Goal: Task Accomplishment & Management: Manage account settings

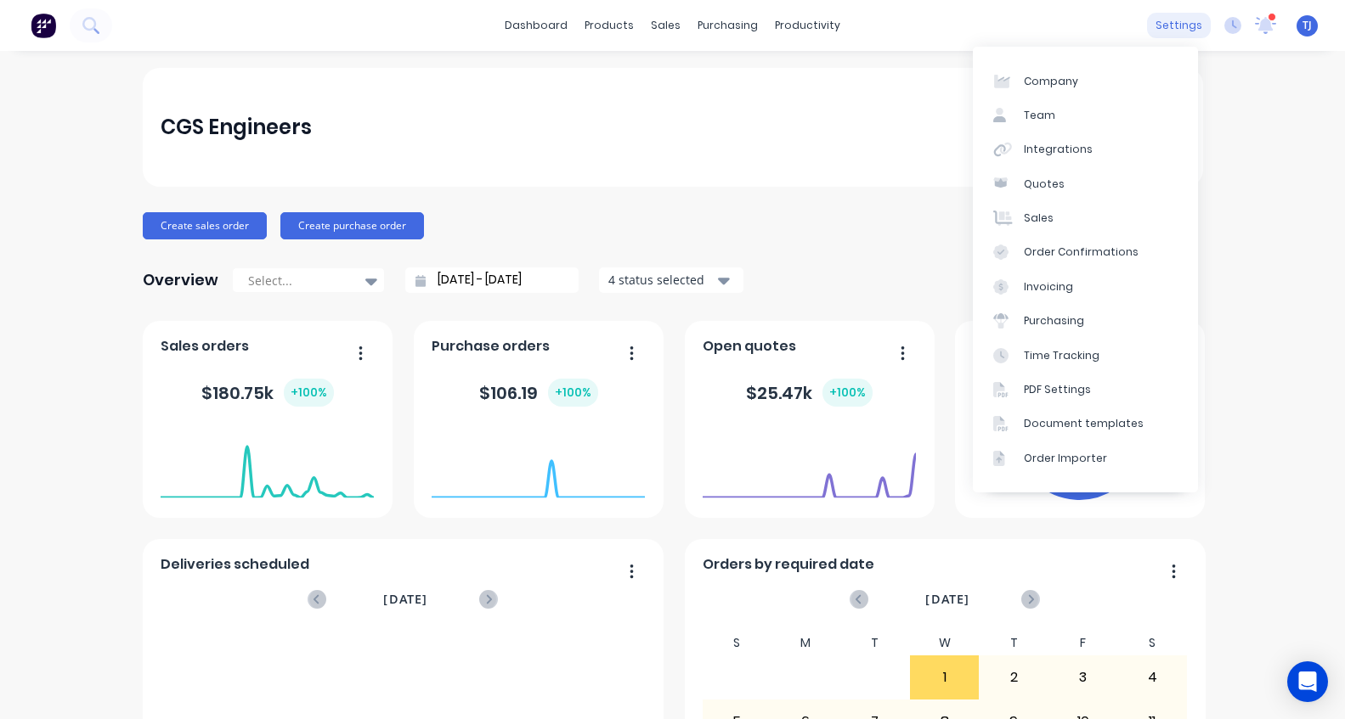
click at [1174, 25] on div "settings" at bounding box center [1179, 25] width 64 height 25
click at [1093, 129] on link "Team" at bounding box center [1085, 116] width 225 height 34
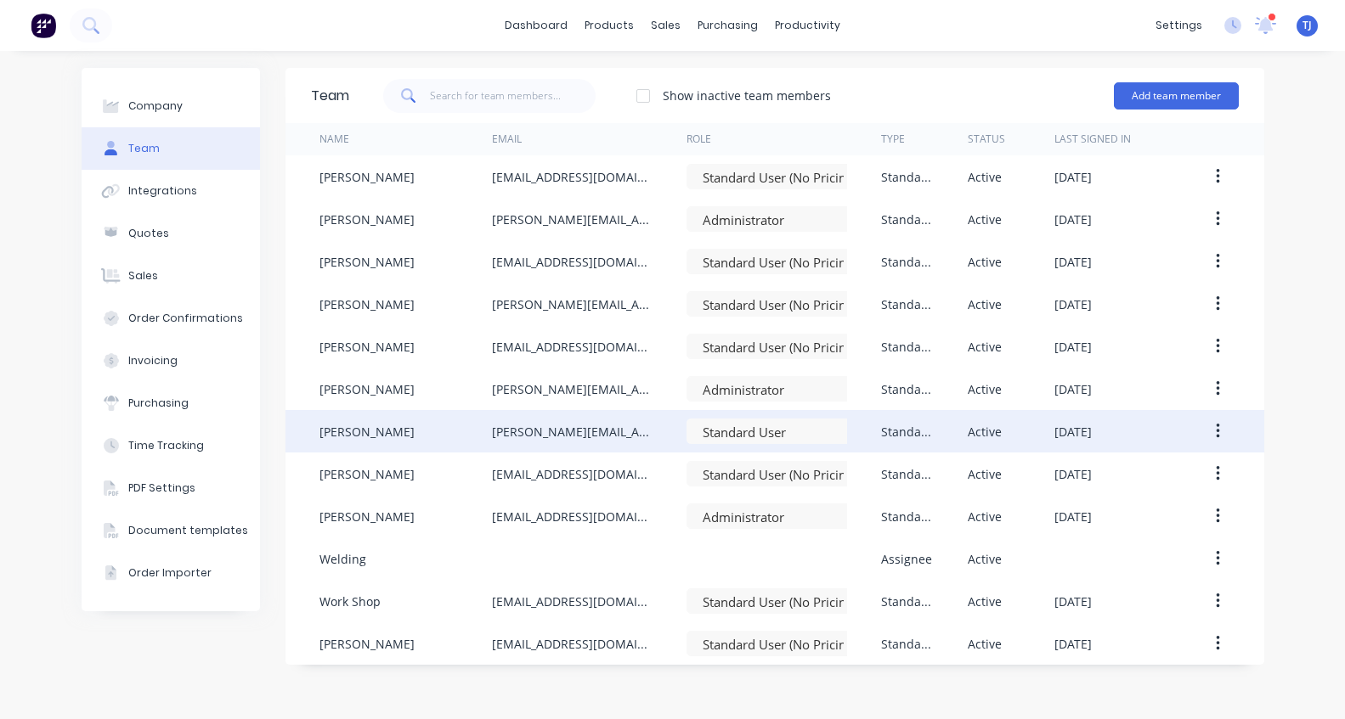
click at [1221, 430] on button "button" at bounding box center [1218, 431] width 40 height 31
click at [1163, 481] on div "Edit" at bounding box center [1156, 476] width 131 height 25
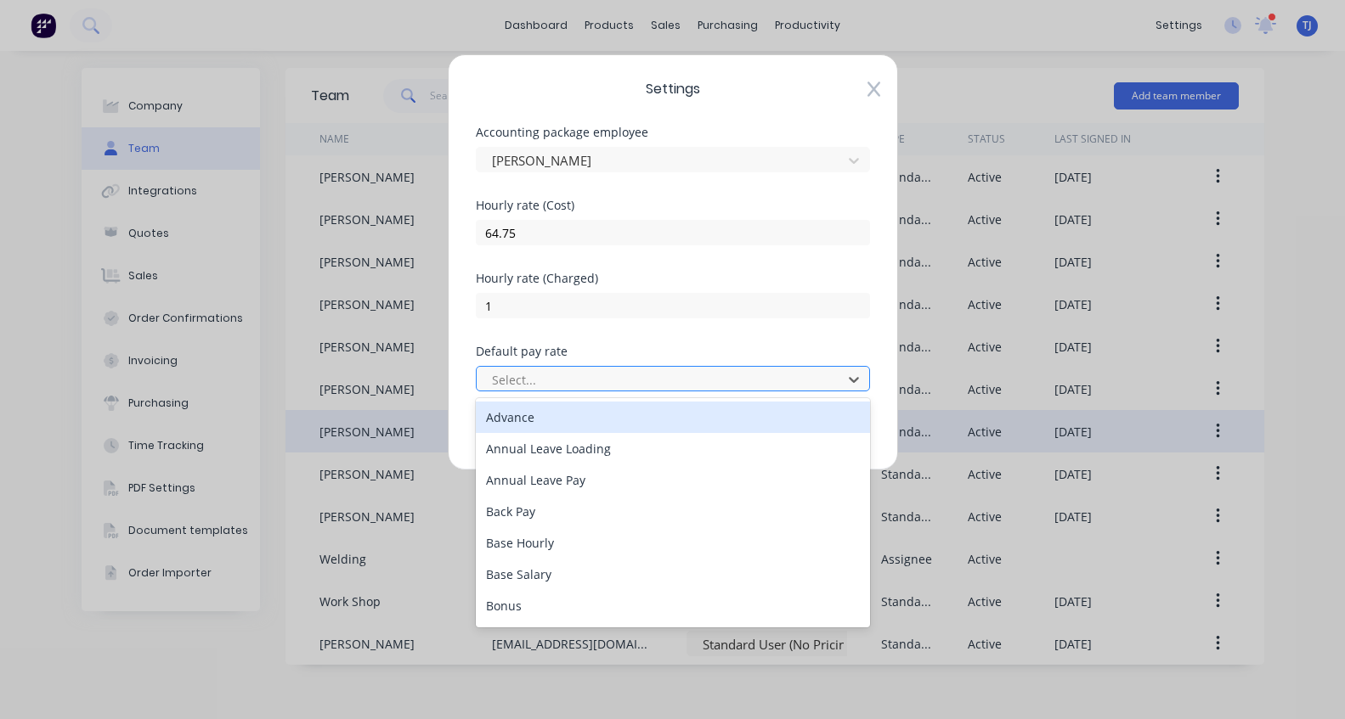
click at [683, 380] on div at bounding box center [661, 379] width 343 height 21
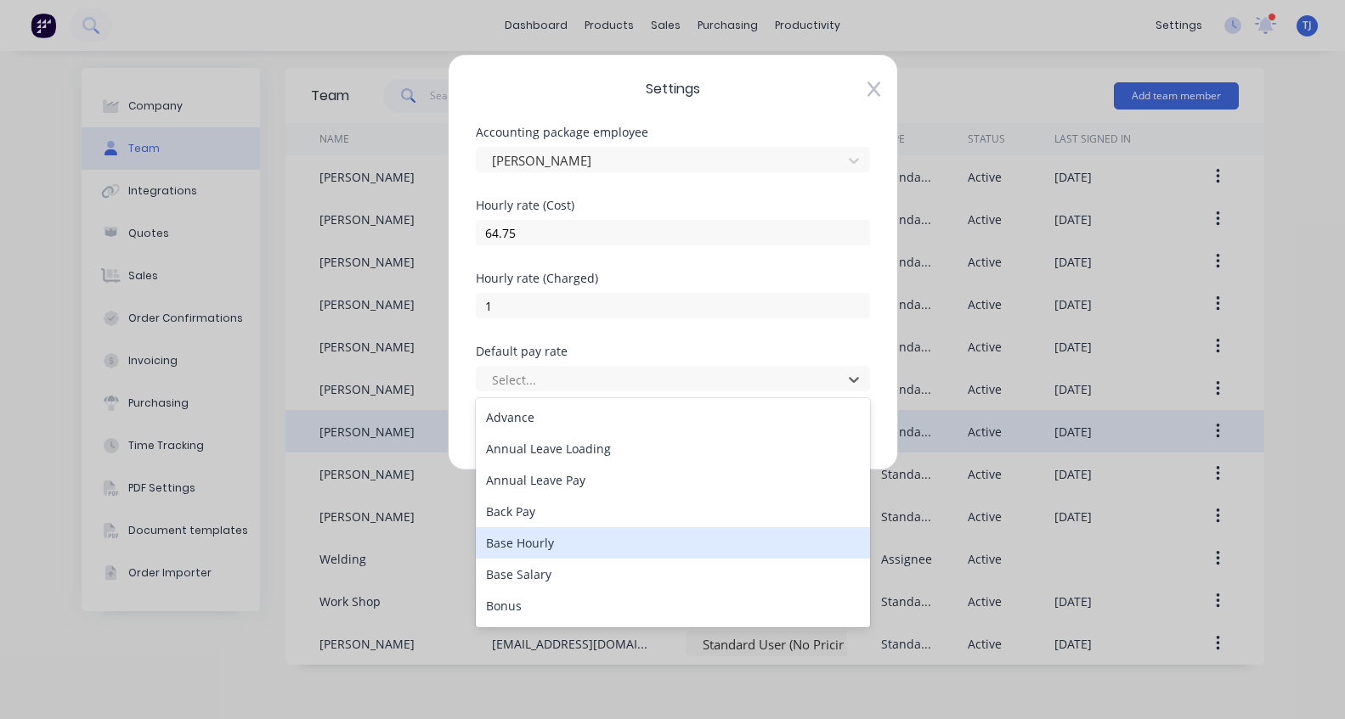
click at [666, 546] on div "Base Hourly" at bounding box center [673, 542] width 394 height 31
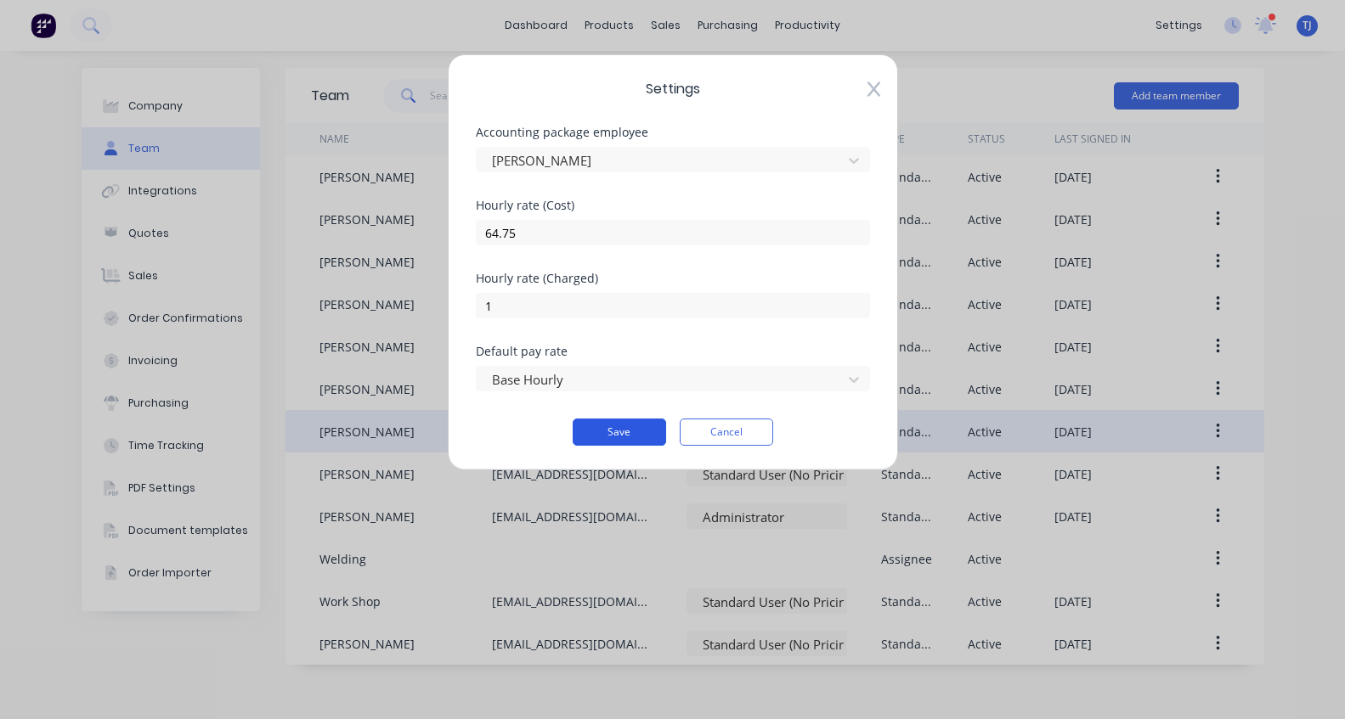
click at [639, 432] on button "Save" at bounding box center [619, 432] width 93 height 27
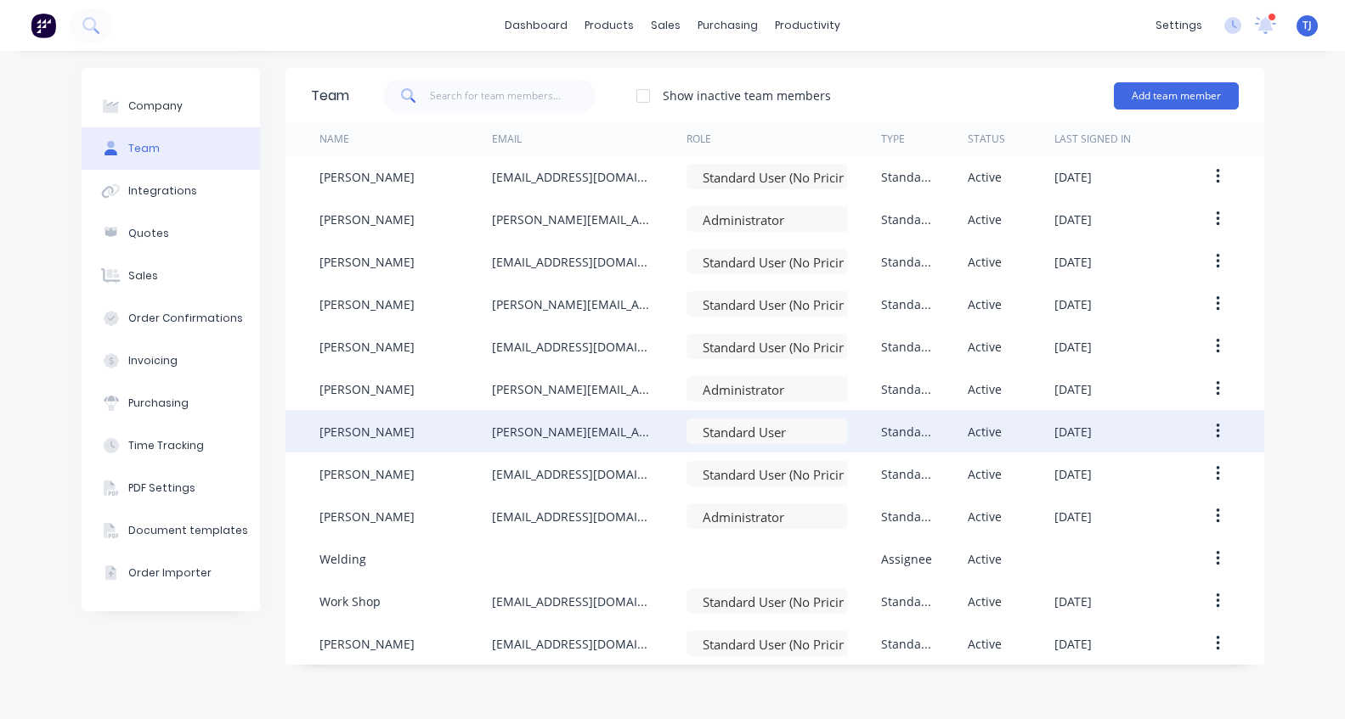
click at [1212, 423] on button "button" at bounding box center [1218, 431] width 40 height 31
click at [551, 434] on div "[PERSON_NAME][EMAIL_ADDRESS][DOMAIN_NAME]" at bounding box center [572, 432] width 161 height 18
click at [1216, 425] on icon "button" at bounding box center [1218, 431] width 4 height 19
click at [1142, 466] on div "Edit" at bounding box center [1156, 476] width 131 height 25
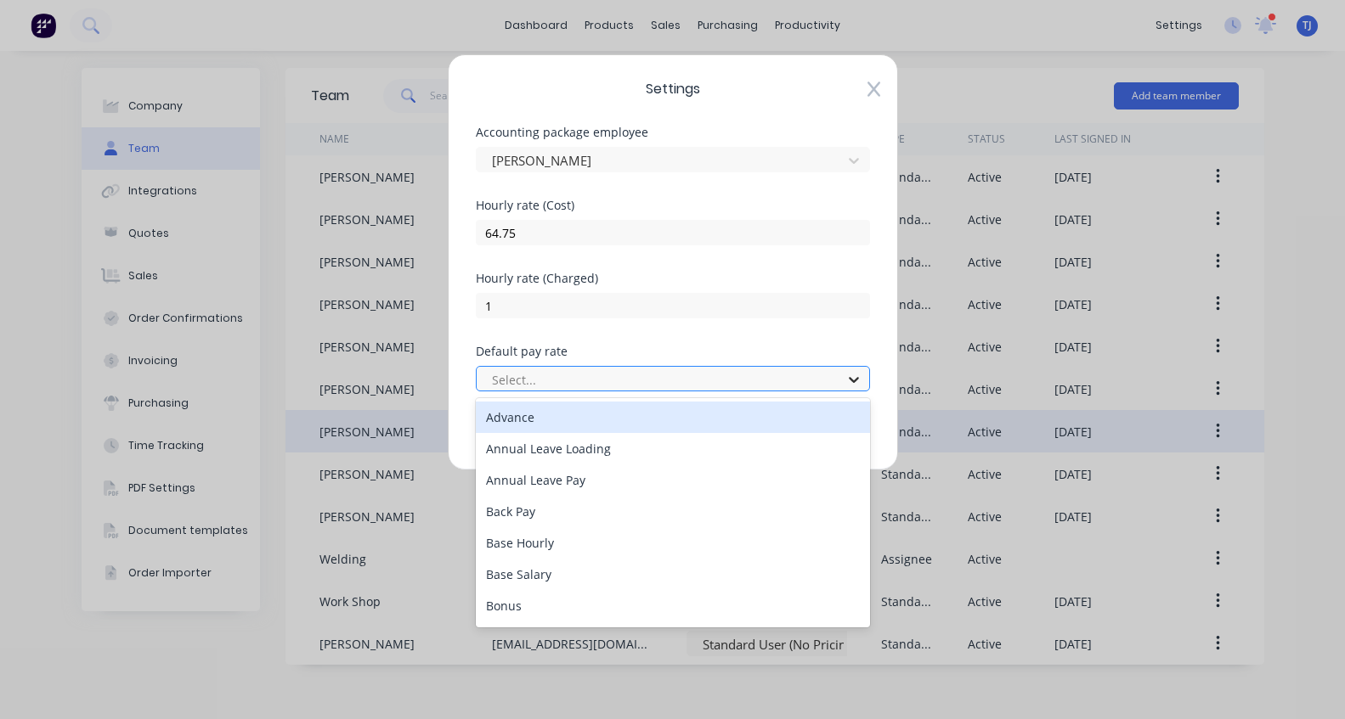
click at [857, 380] on icon at bounding box center [854, 380] width 10 height 6
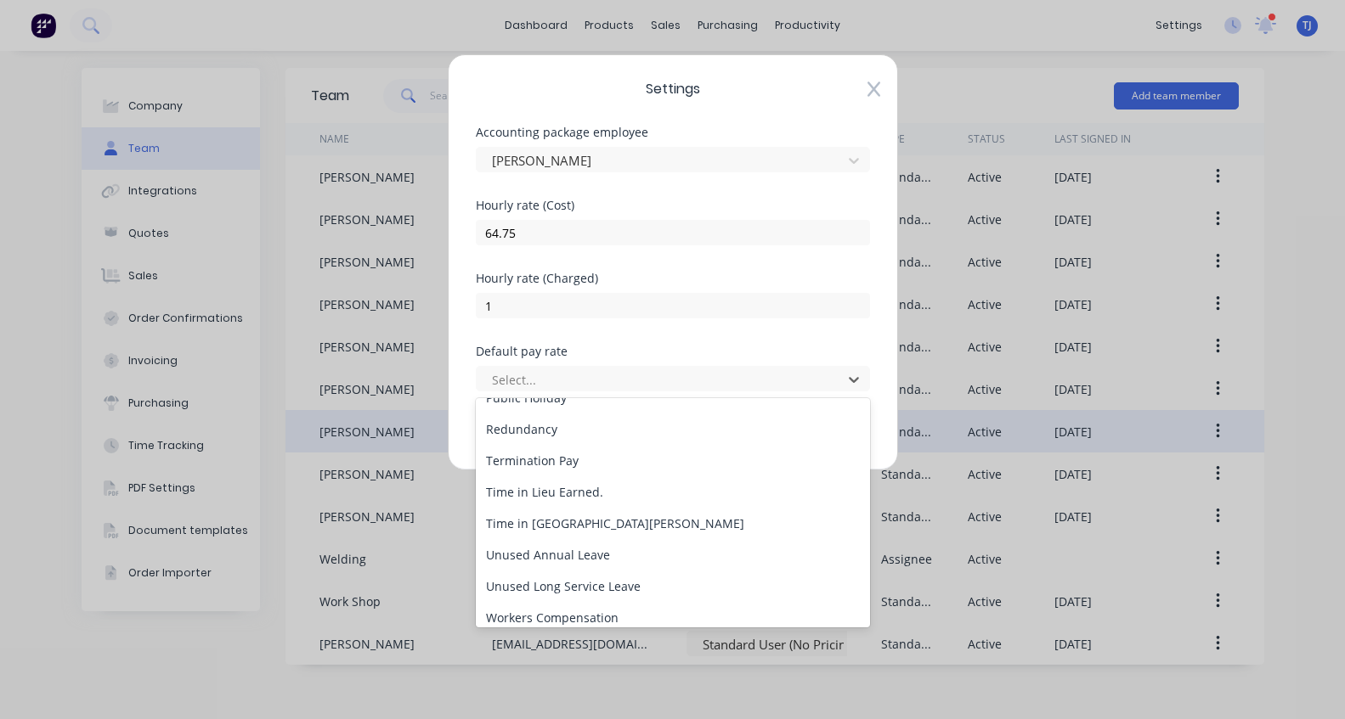
scroll to position [657, 0]
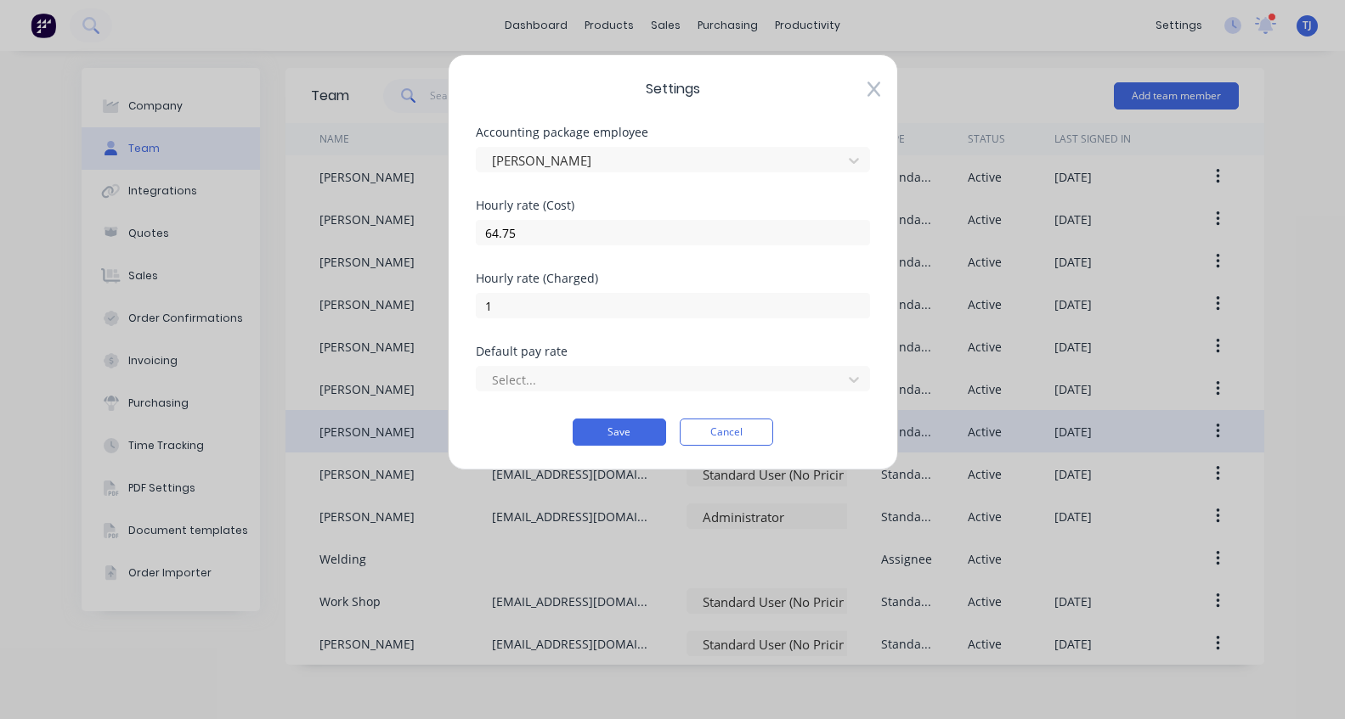
click at [871, 94] on icon at bounding box center [873, 89] width 13 height 17
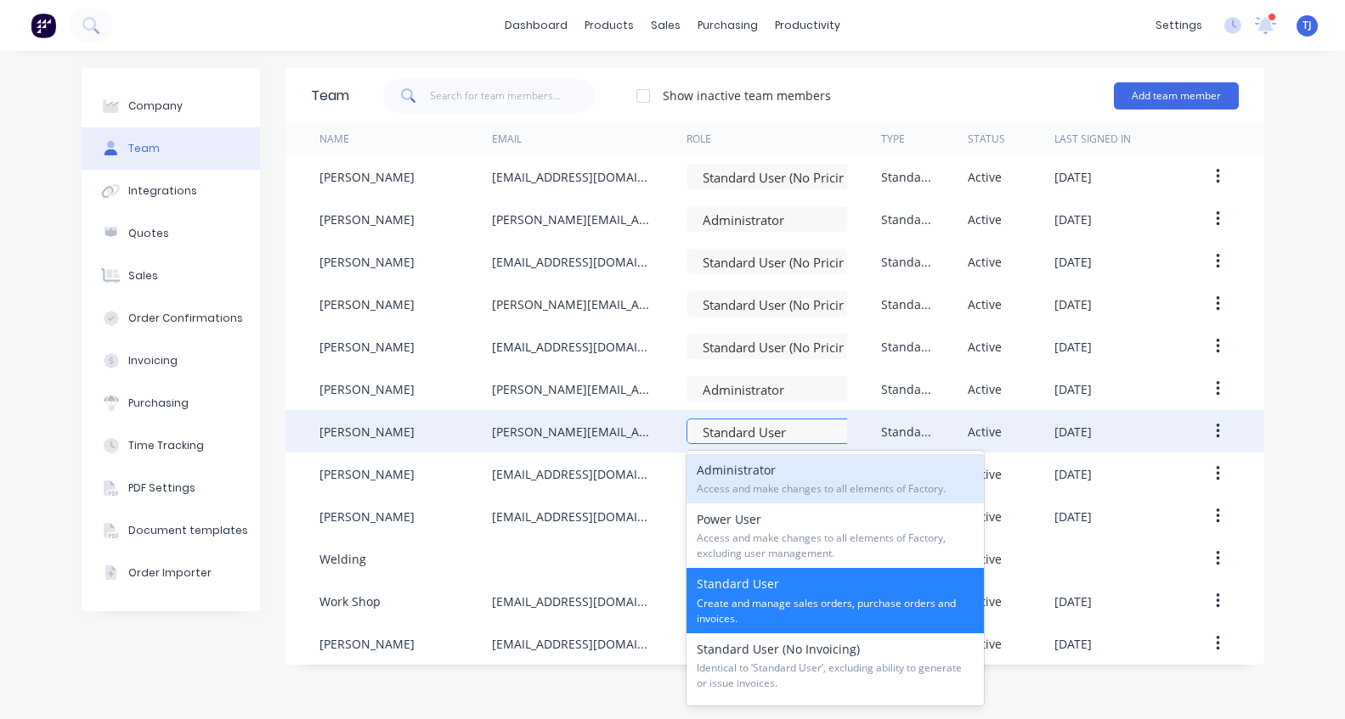
click at [796, 433] on div at bounding box center [773, 432] width 144 height 21
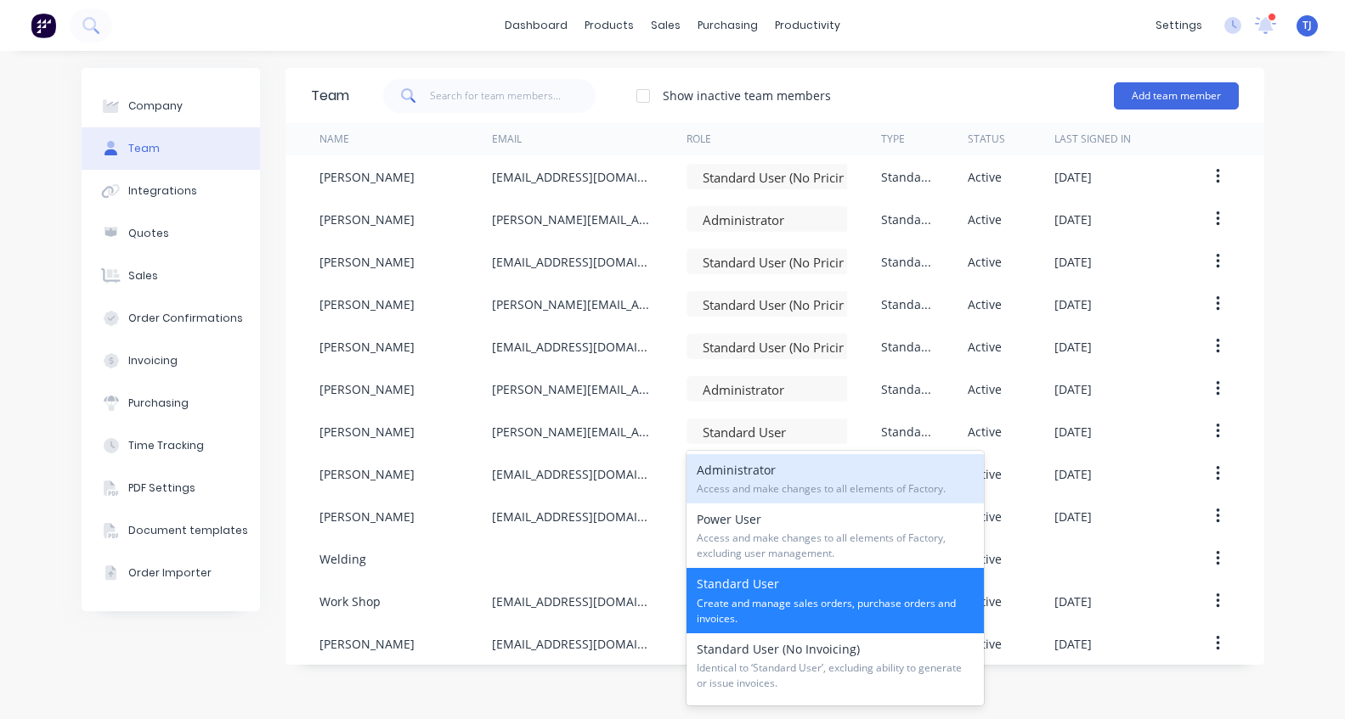
click at [837, 485] on span "Access and make changes to all elements of Factory." at bounding box center [835, 489] width 277 height 15
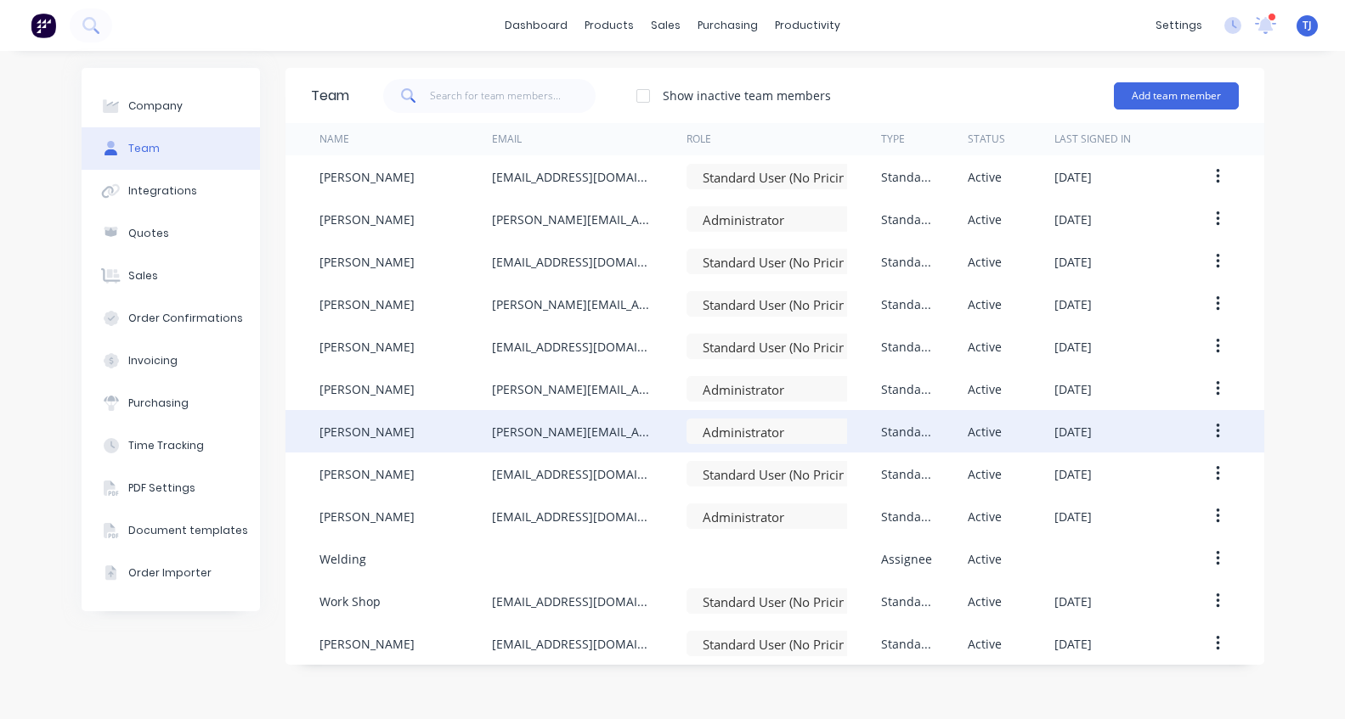
click at [375, 426] on div "[PERSON_NAME]" at bounding box center [366, 432] width 95 height 18
click at [530, 437] on div "[PERSON_NAME][EMAIL_ADDRESS][DOMAIN_NAME]" at bounding box center [572, 432] width 161 height 18
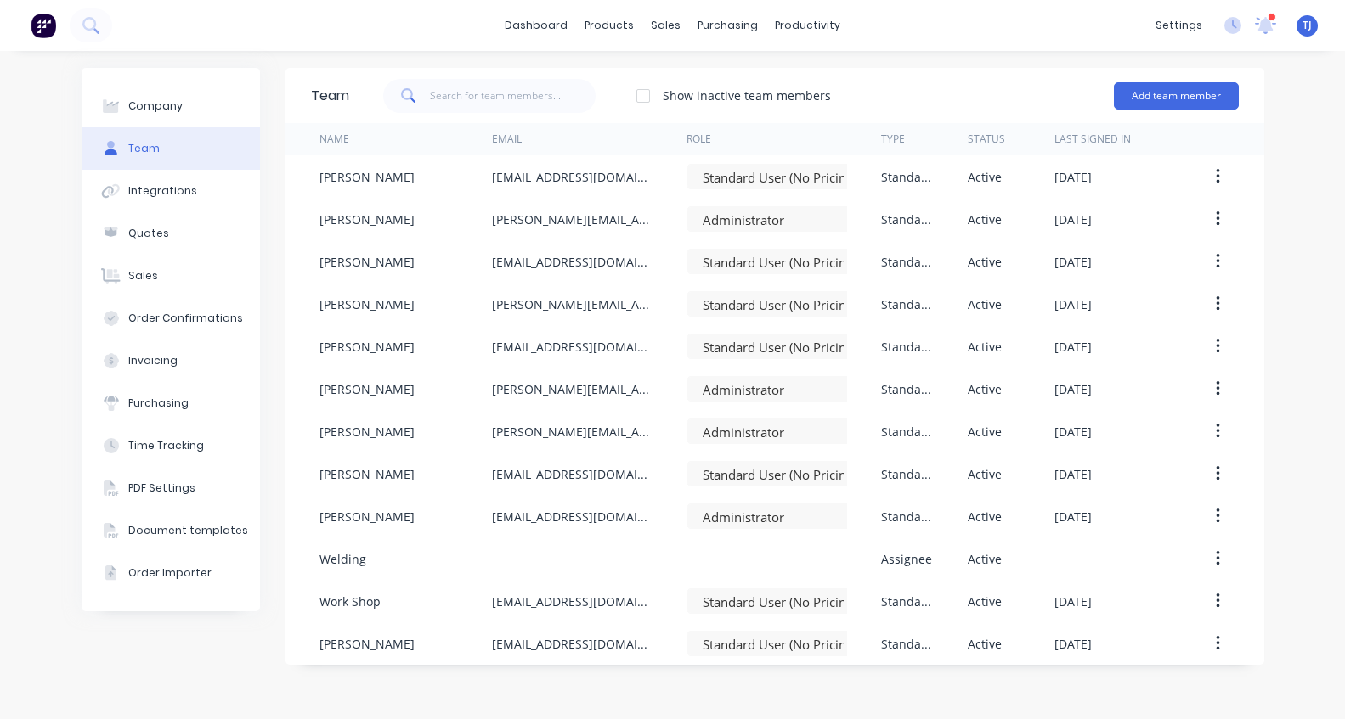
click at [1213, 427] on button "button" at bounding box center [1218, 431] width 40 height 31
click at [975, 424] on div "Active" at bounding box center [984, 432] width 34 height 18
click at [979, 425] on div "Active" at bounding box center [984, 432] width 34 height 18
click at [644, 95] on div at bounding box center [643, 96] width 34 height 34
click at [640, 95] on div at bounding box center [643, 96] width 34 height 34
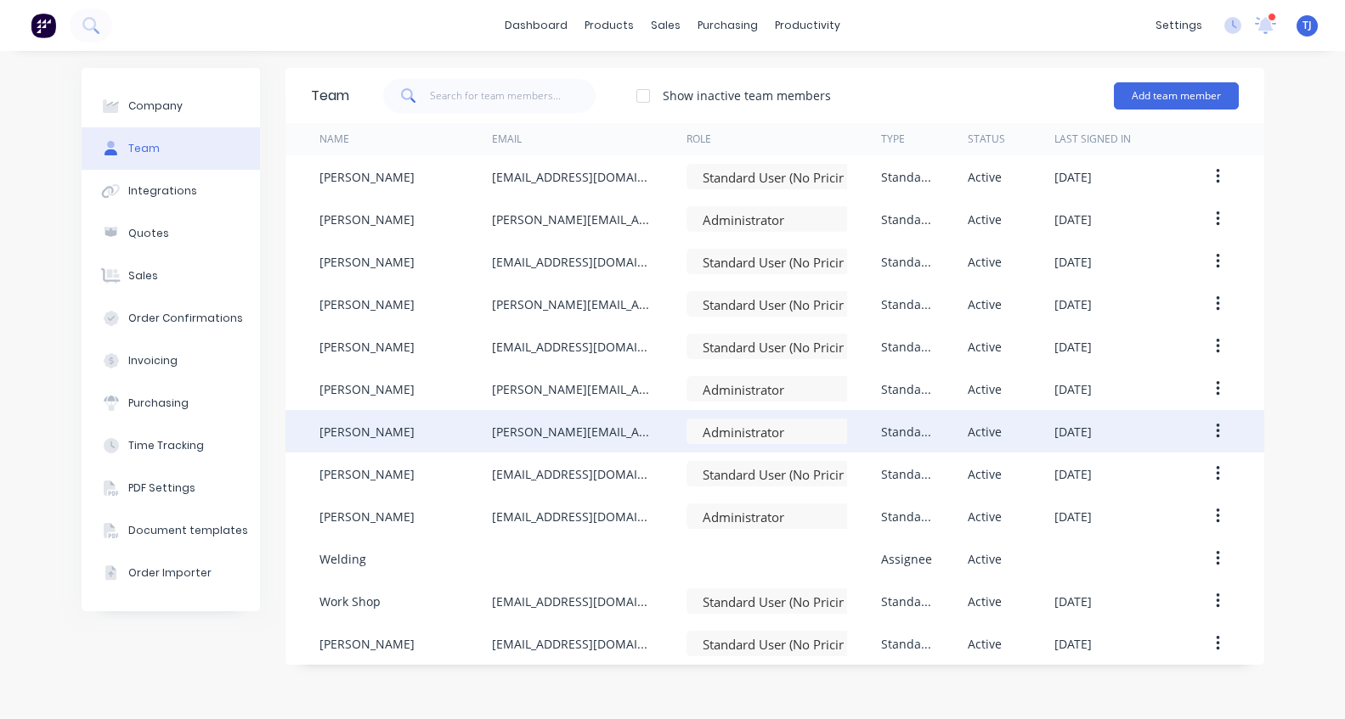
click at [577, 420] on div "[PERSON_NAME][EMAIL_ADDRESS][DOMAIN_NAME]" at bounding box center [589, 431] width 195 height 42
click at [1216, 432] on icon "button" at bounding box center [1218, 431] width 4 height 19
